Goal: Task Accomplishment & Management: Complete application form

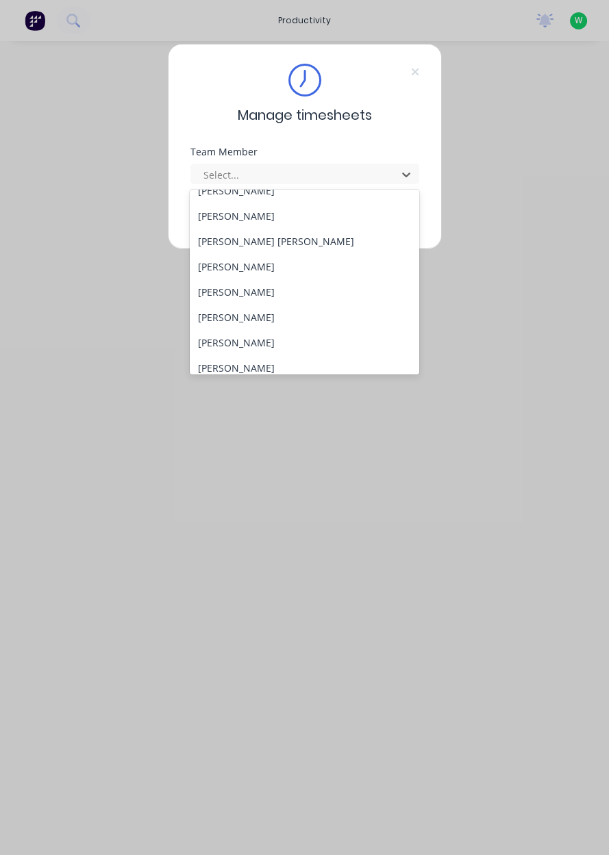
scroll to position [505, 0]
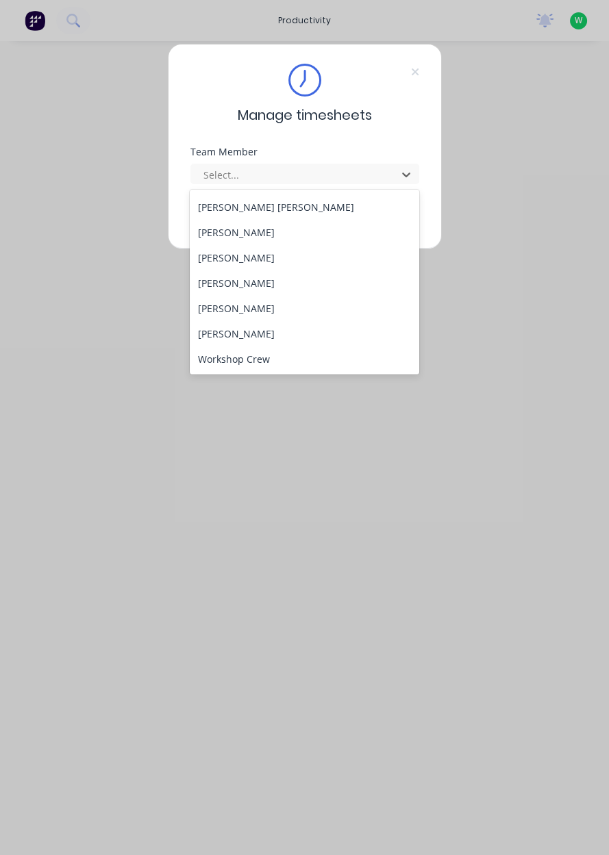
click at [251, 311] on div "[PERSON_NAME]" at bounding box center [304, 308] width 229 height 25
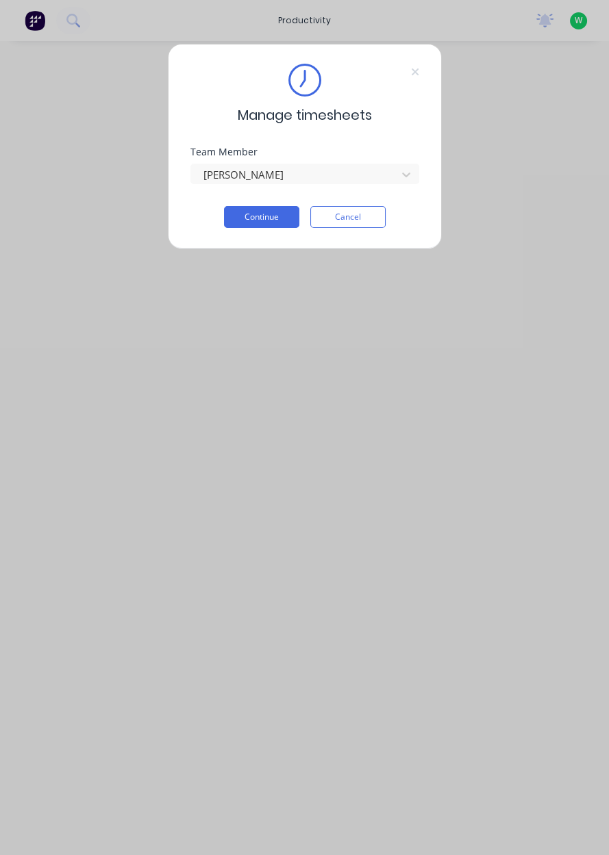
click at [251, 221] on button "Continue" at bounding box center [261, 217] width 75 height 22
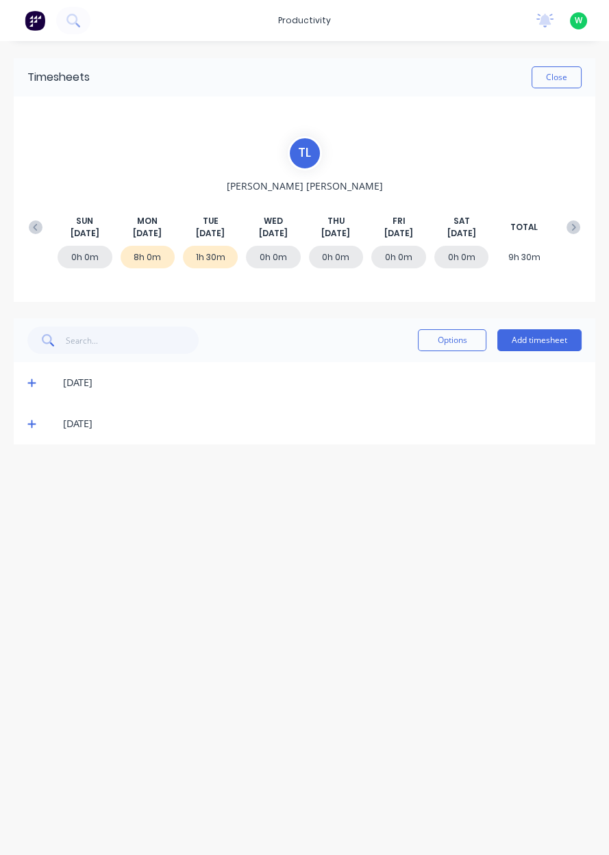
click at [530, 335] on button "Add timesheet" at bounding box center [539, 340] width 84 height 22
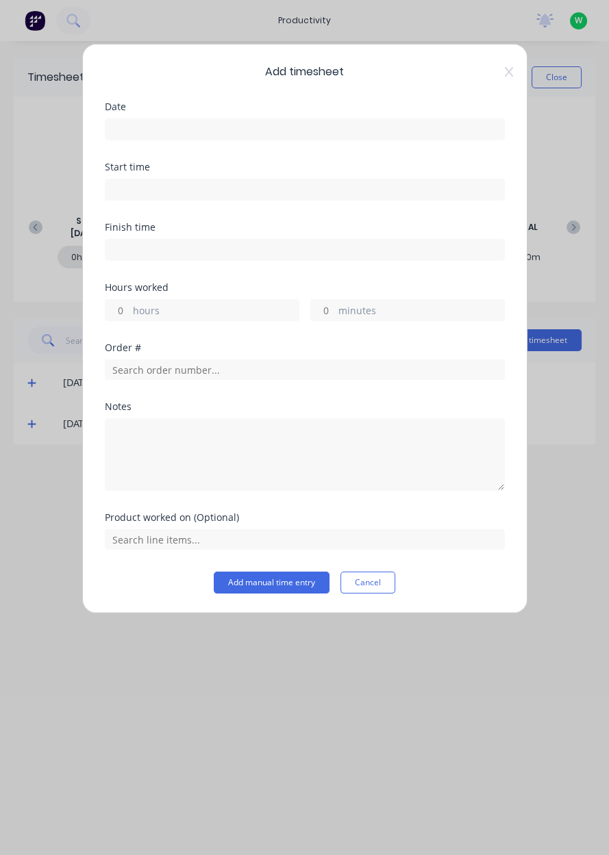
click at [352, 129] on input at bounding box center [304, 129] width 398 height 21
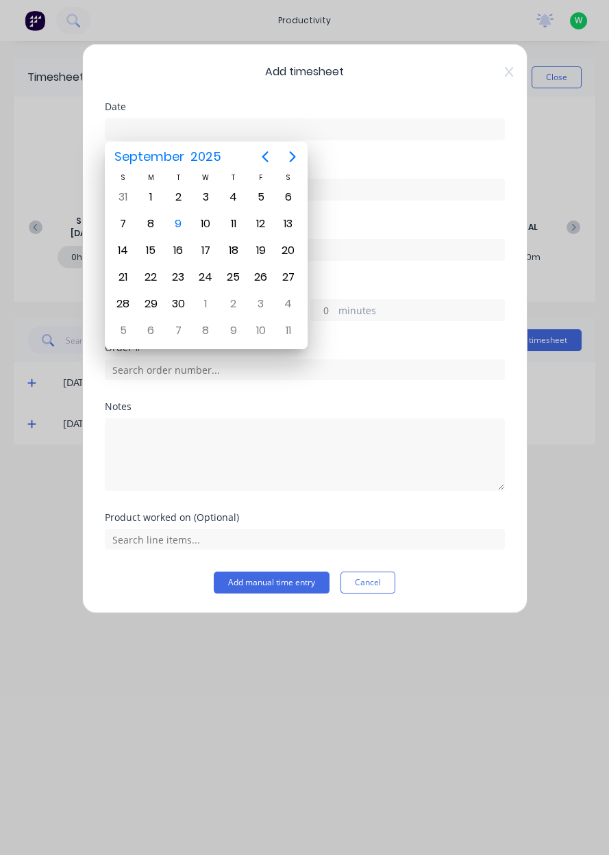
click at [186, 219] on div "9" at bounding box center [178, 224] width 21 height 21
type input "[DATE]"
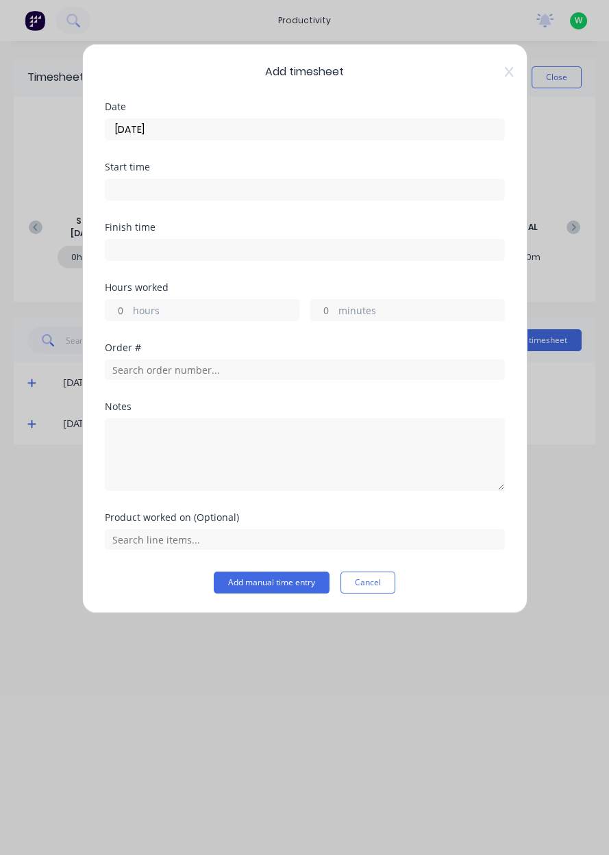
click at [209, 311] on label "hours" at bounding box center [216, 311] width 166 height 17
click at [129, 311] on input "hours" at bounding box center [117, 310] width 24 height 21
type input "0.25"
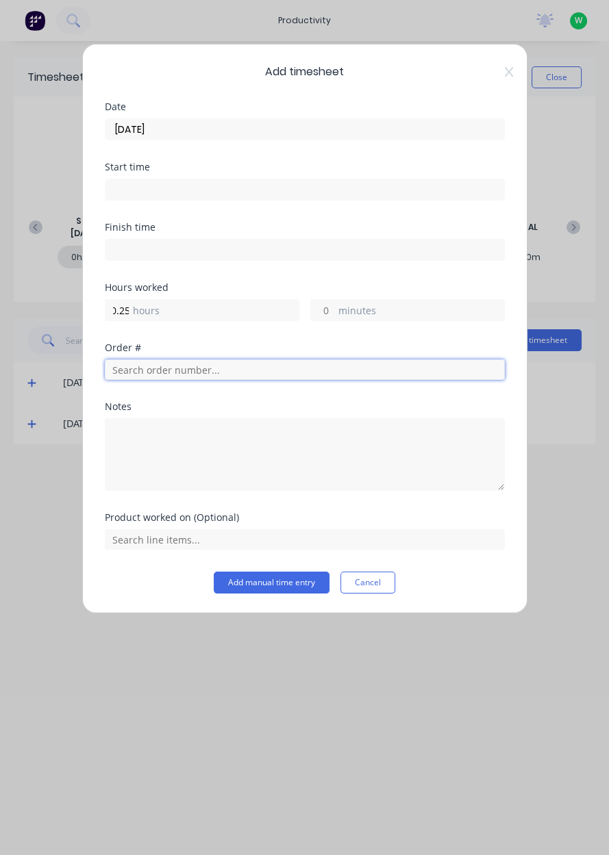
click at [135, 366] on input "text" at bounding box center [305, 369] width 400 height 21
type input "17483"
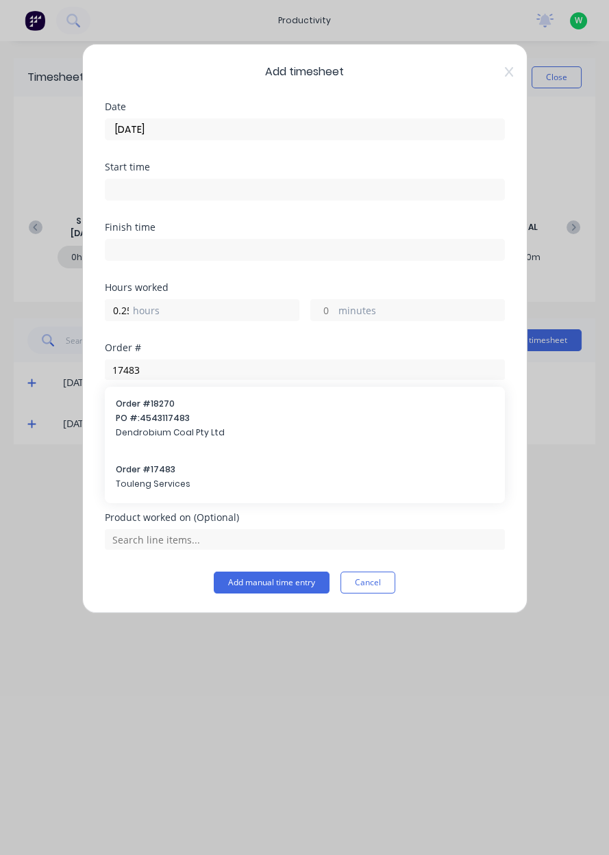
click at [137, 475] on div "Order # 17483 Touleng Services" at bounding box center [305, 477] width 378 height 29
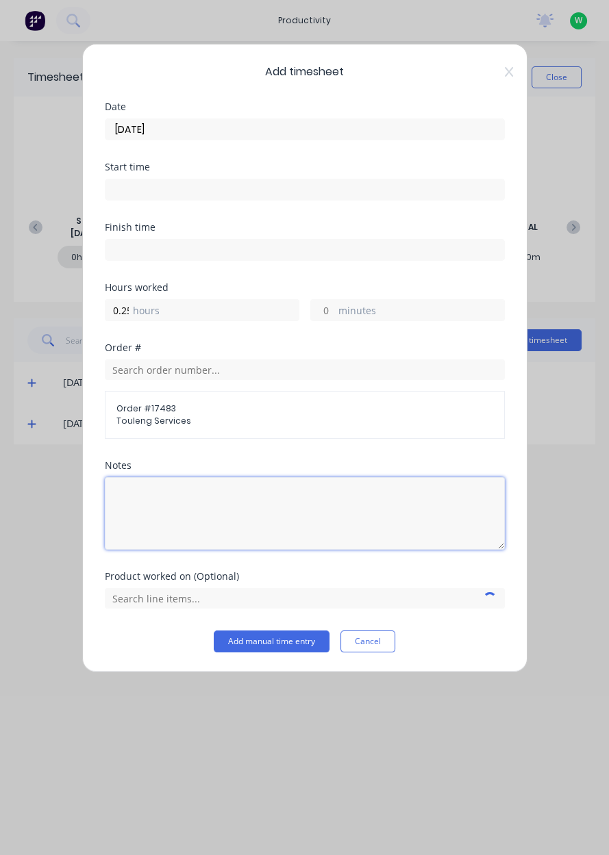
click at [146, 522] on textarea at bounding box center [305, 513] width 400 height 73
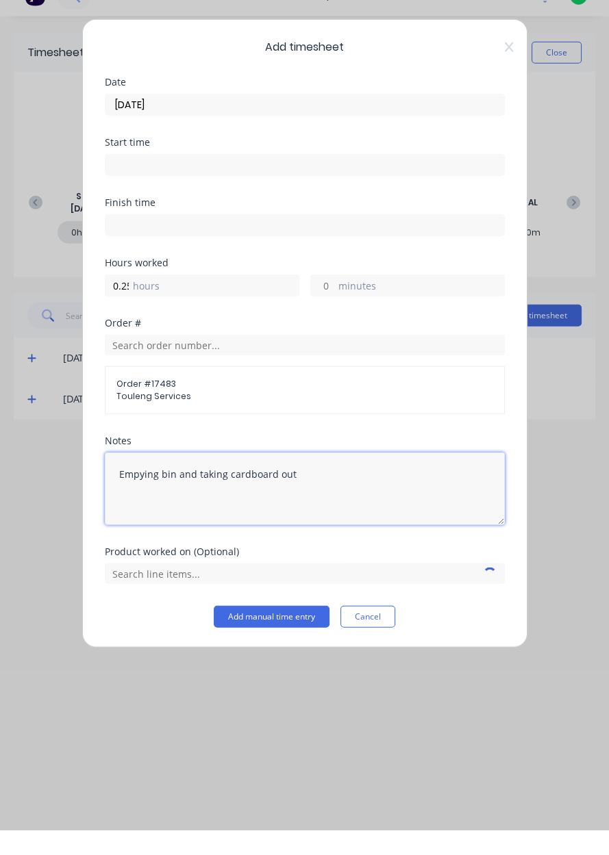
type textarea "Empying bin and taking cardboard out"
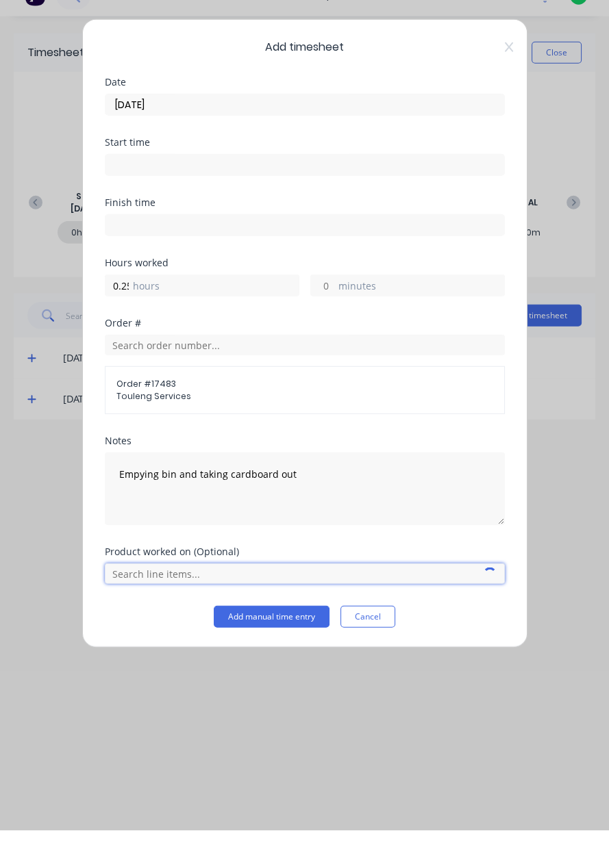
click at [373, 600] on input "text" at bounding box center [305, 598] width 400 height 21
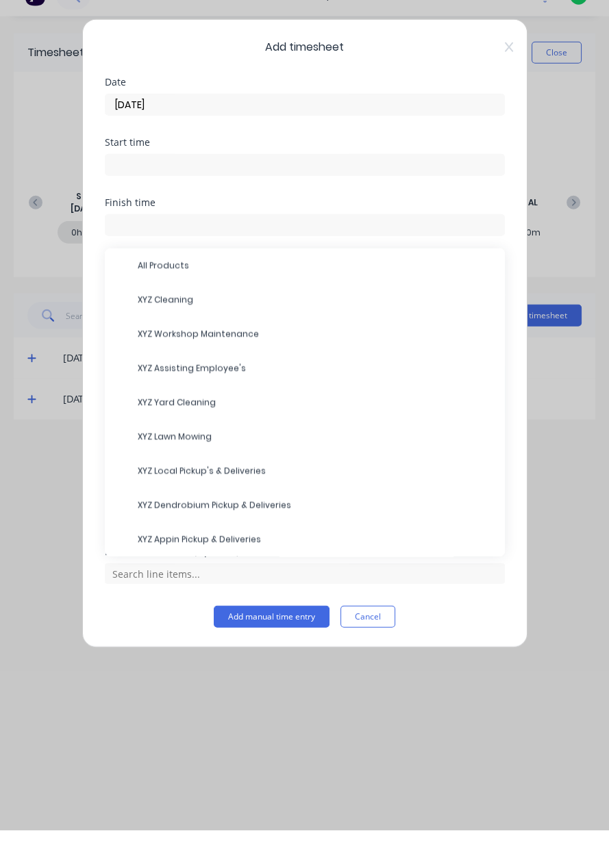
click at [216, 327] on span "XYZ Cleaning" at bounding box center [316, 324] width 356 height 12
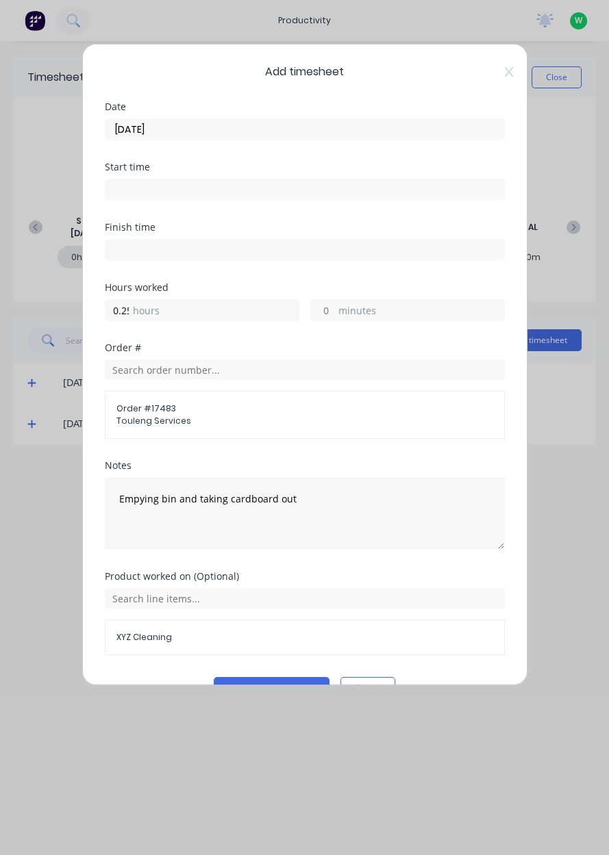
click at [279, 680] on button "Add manual time entry" at bounding box center [272, 688] width 116 height 22
